Goal: Navigation & Orientation: Find specific page/section

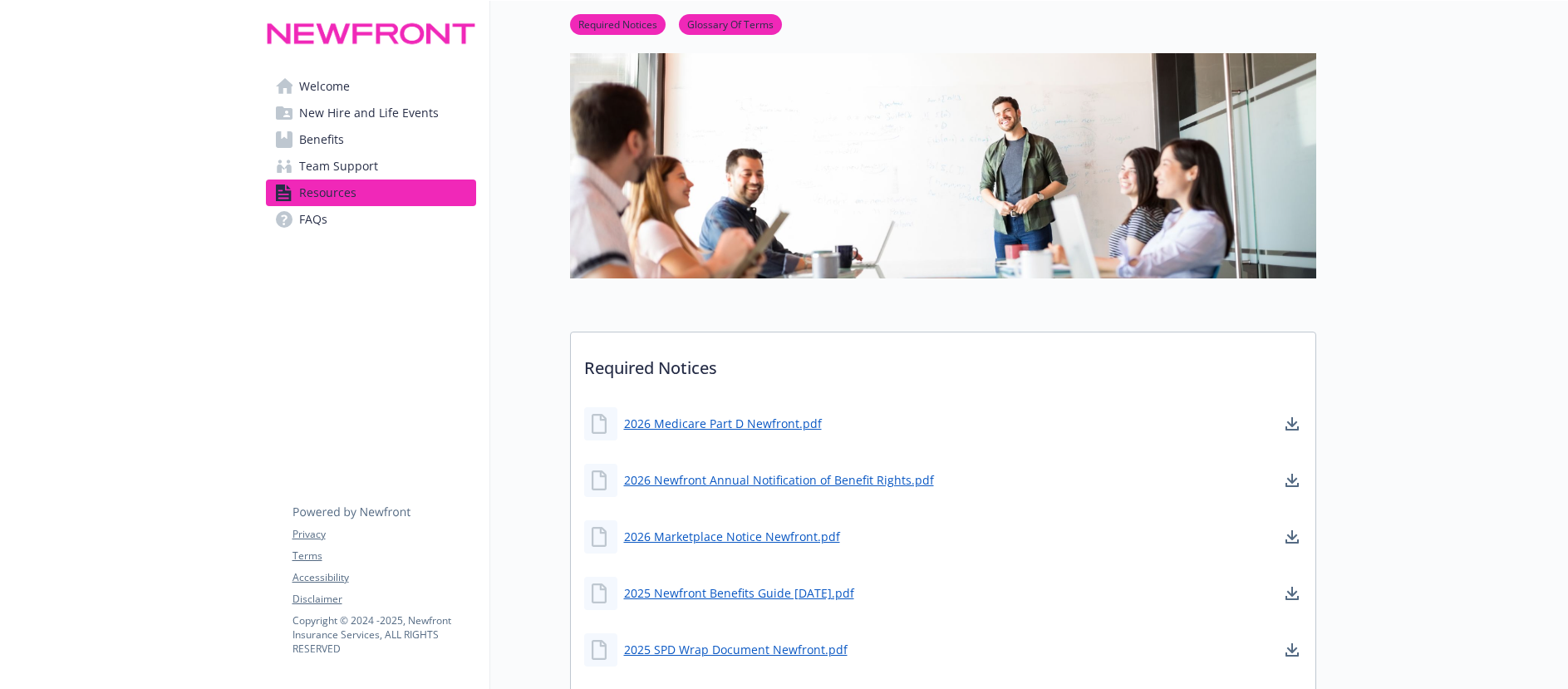
scroll to position [301, 0]
